Goal: Information Seeking & Learning: Learn about a topic

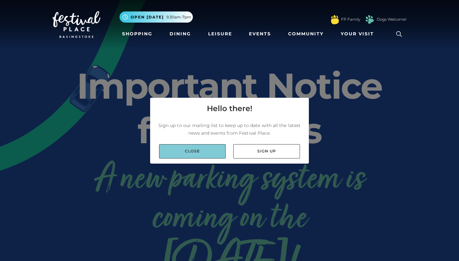
click at [183, 152] on link "Close" at bounding box center [192, 151] width 67 height 14
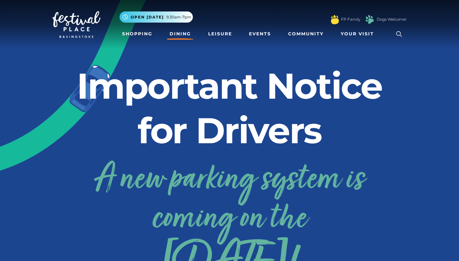
click at [182, 37] on link "Dining" at bounding box center [180, 34] width 26 height 12
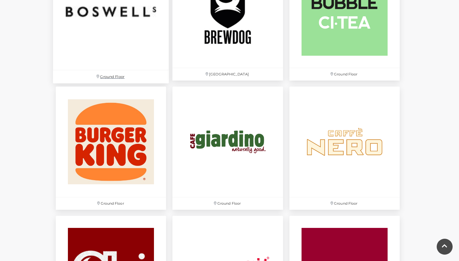
scroll to position [651, 0]
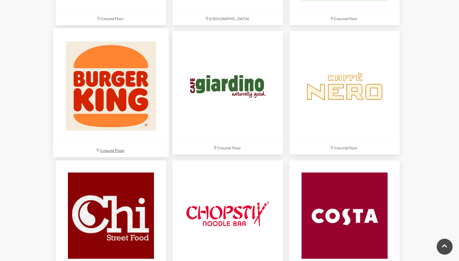
click at [143, 100] on img at bounding box center [111, 86] width 116 height 116
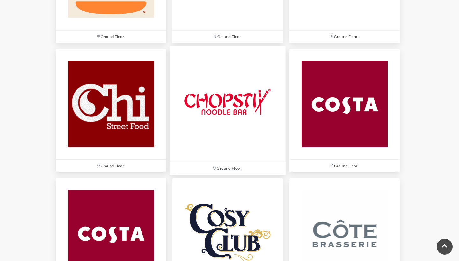
scroll to position [775, 0]
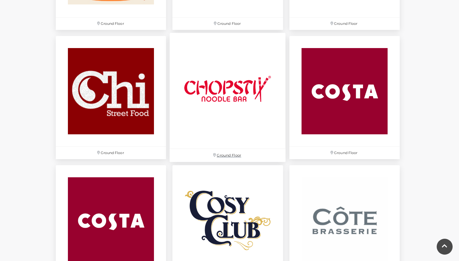
click at [204, 124] on img at bounding box center [228, 91] width 116 height 116
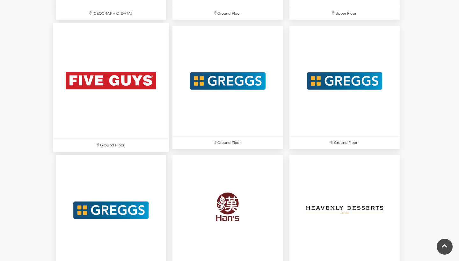
scroll to position [1175, 0]
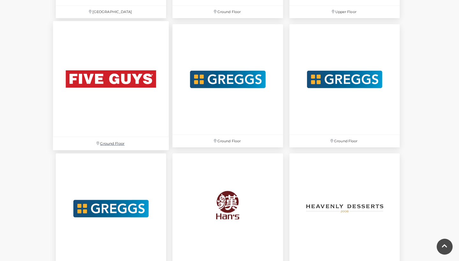
click at [126, 105] on img at bounding box center [111, 79] width 116 height 116
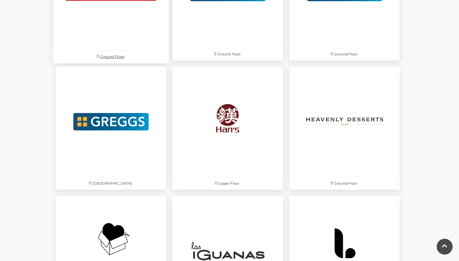
scroll to position [1264, 0]
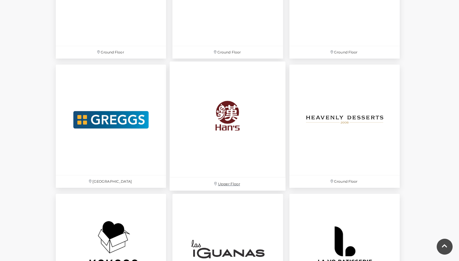
click at [205, 103] on img at bounding box center [228, 120] width 116 height 116
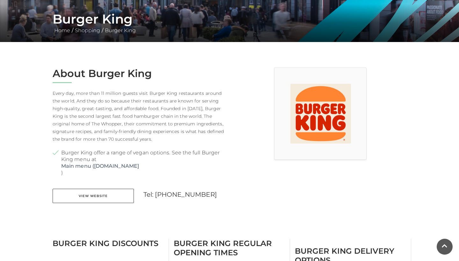
scroll to position [6, 0]
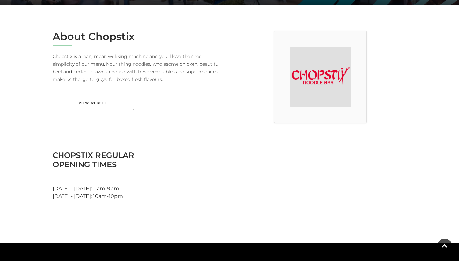
scroll to position [159, 0]
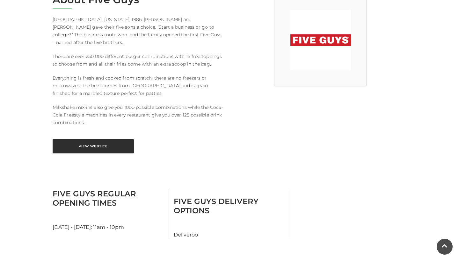
scroll to position [194, 0]
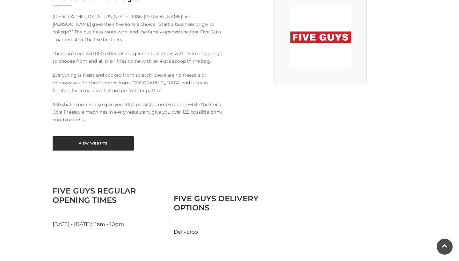
click at [106, 138] on link "View Website" at bounding box center [93, 143] width 81 height 14
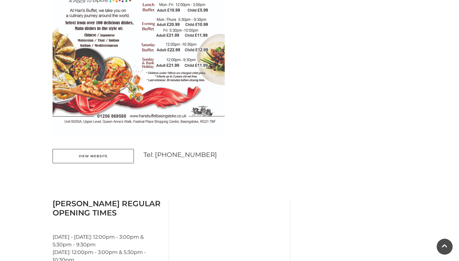
scroll to position [408, 0]
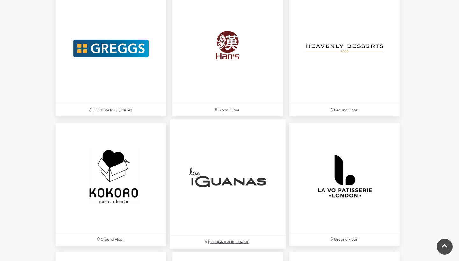
scroll to position [1325, 0]
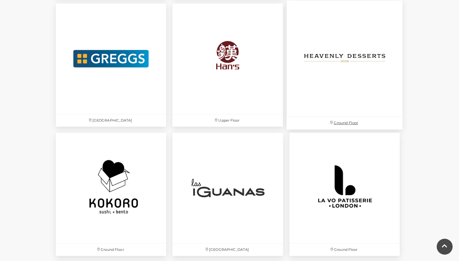
click at [326, 83] on img at bounding box center [344, 59] width 116 height 116
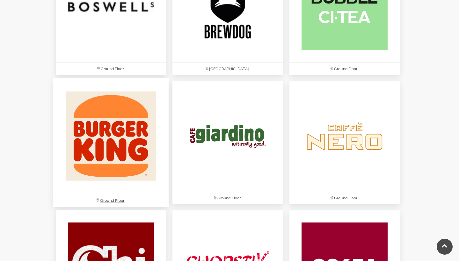
scroll to position [601, 0]
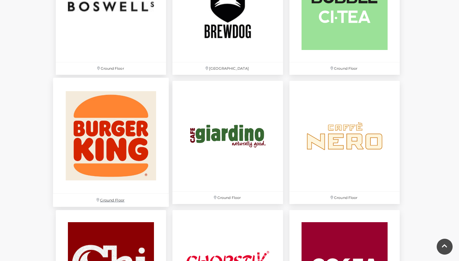
click at [145, 157] on img at bounding box center [111, 136] width 116 height 116
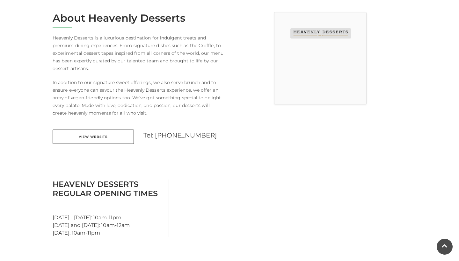
scroll to position [170, 0]
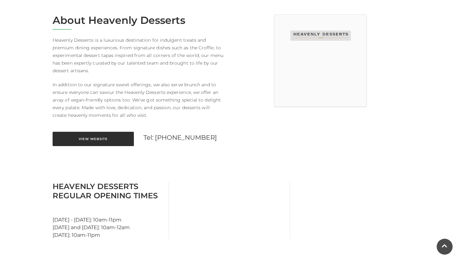
click at [83, 143] on link "View Website" at bounding box center [93, 139] width 81 height 14
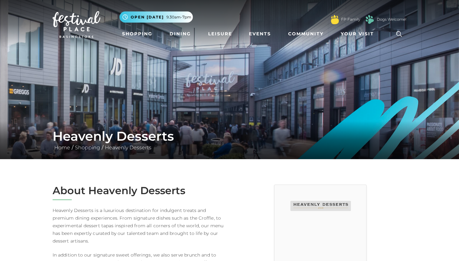
scroll to position [0, 0]
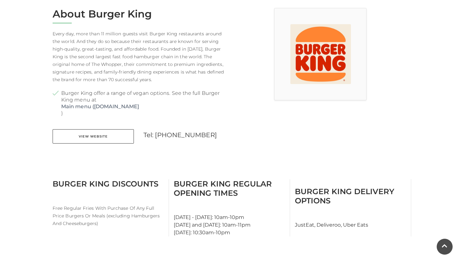
scroll to position [177, 0]
click at [87, 126] on div "About Burger King Every day, more than 11 million guests visit Burger King rest…" at bounding box center [139, 80] width 182 height 144
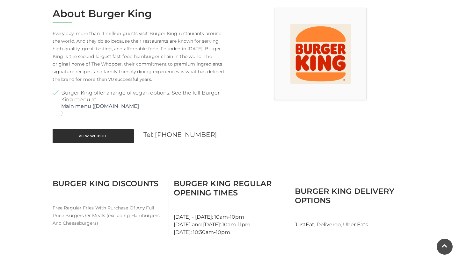
click at [87, 136] on link "View Website" at bounding box center [93, 136] width 81 height 14
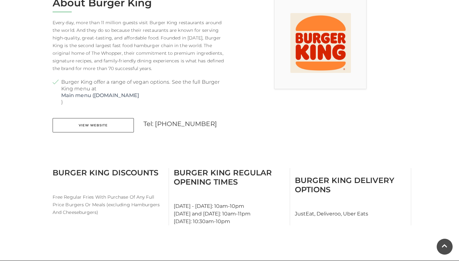
scroll to position [189, 0]
